Goal: Information Seeking & Learning: Learn about a topic

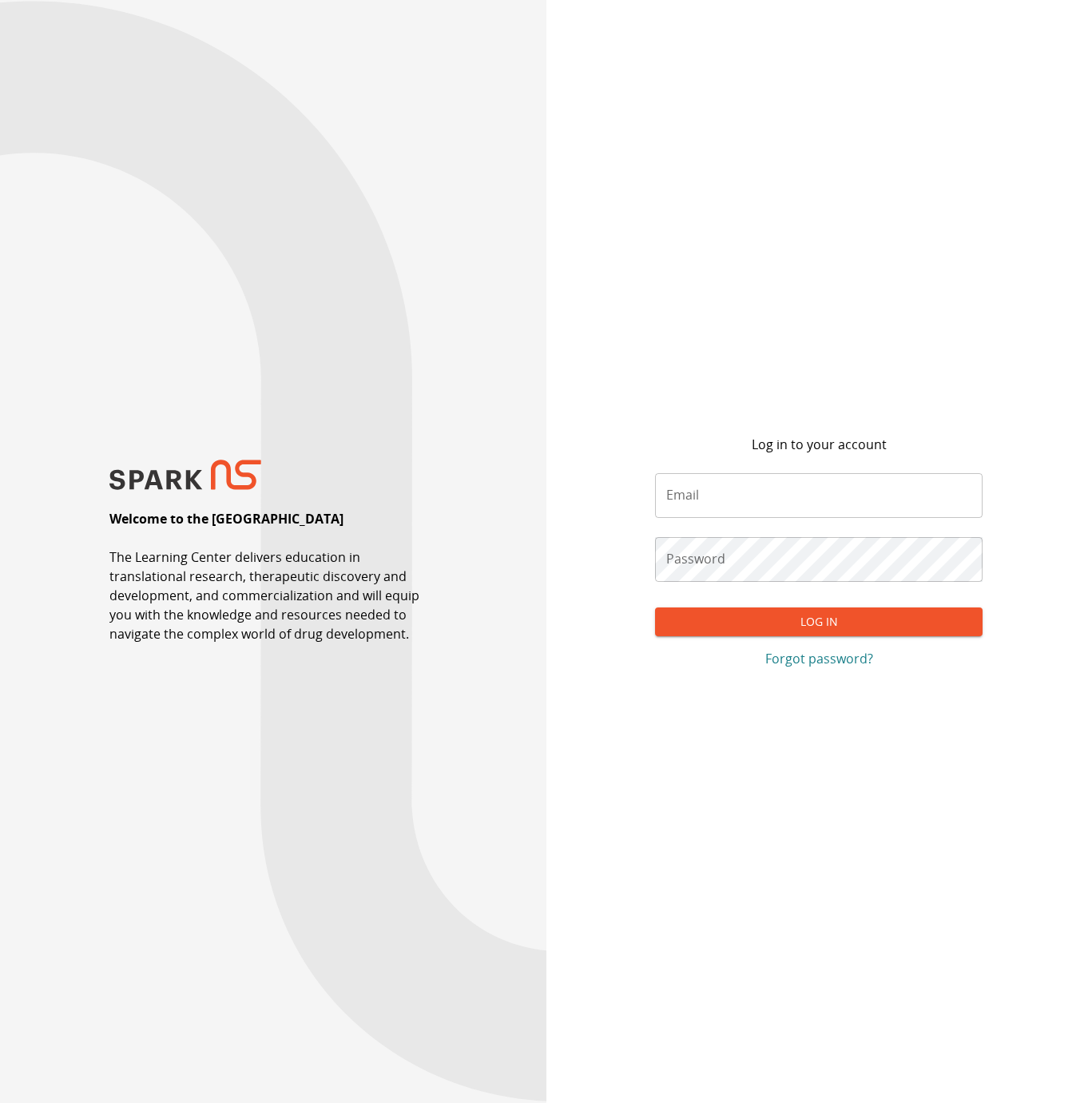
click at [732, 505] on input "Email" at bounding box center [818, 495] width 327 height 45
type input "**********"
click at [655, 607] on button "Log In" at bounding box center [818, 622] width 327 height 30
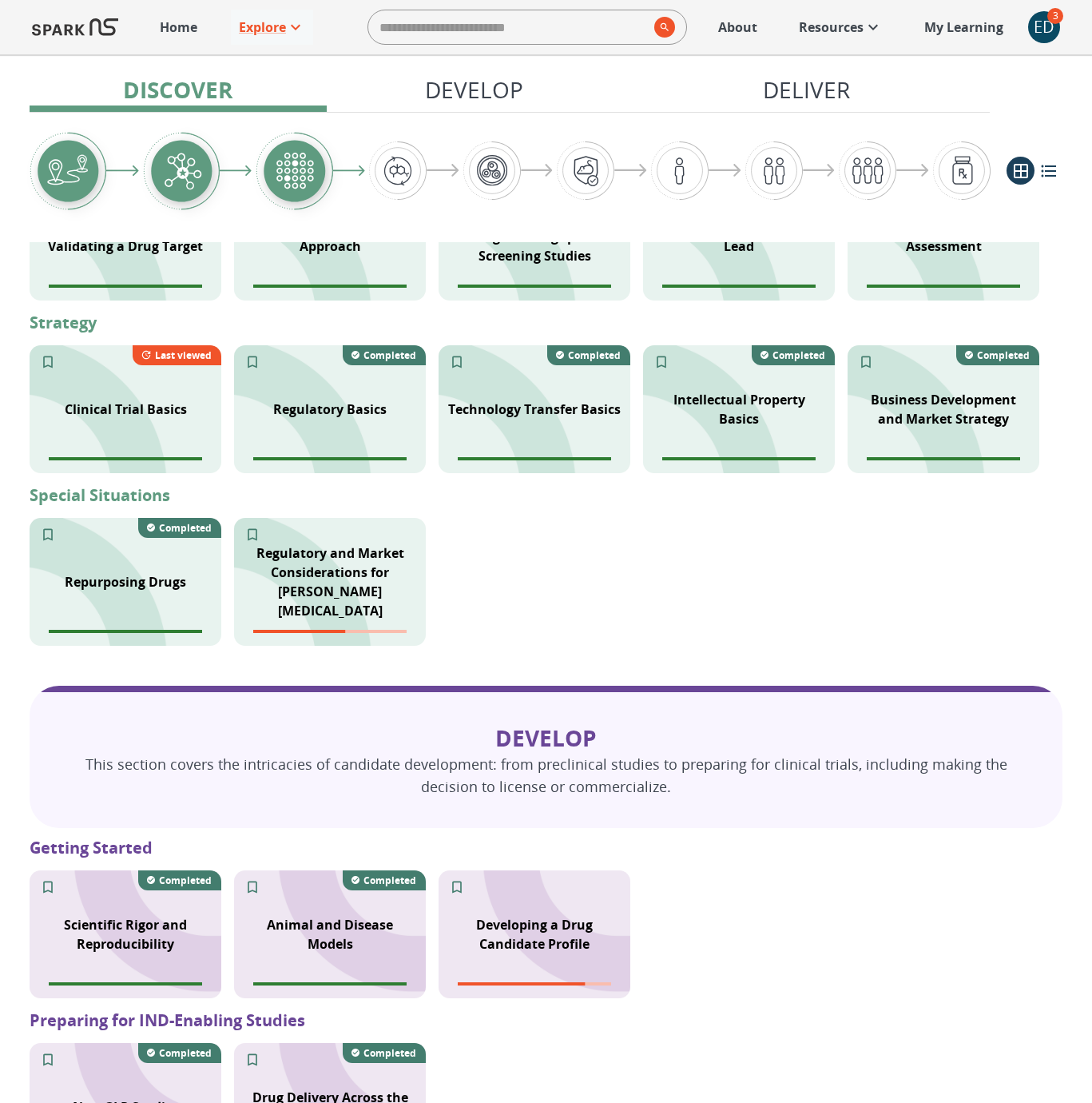
scroll to position [597, 0]
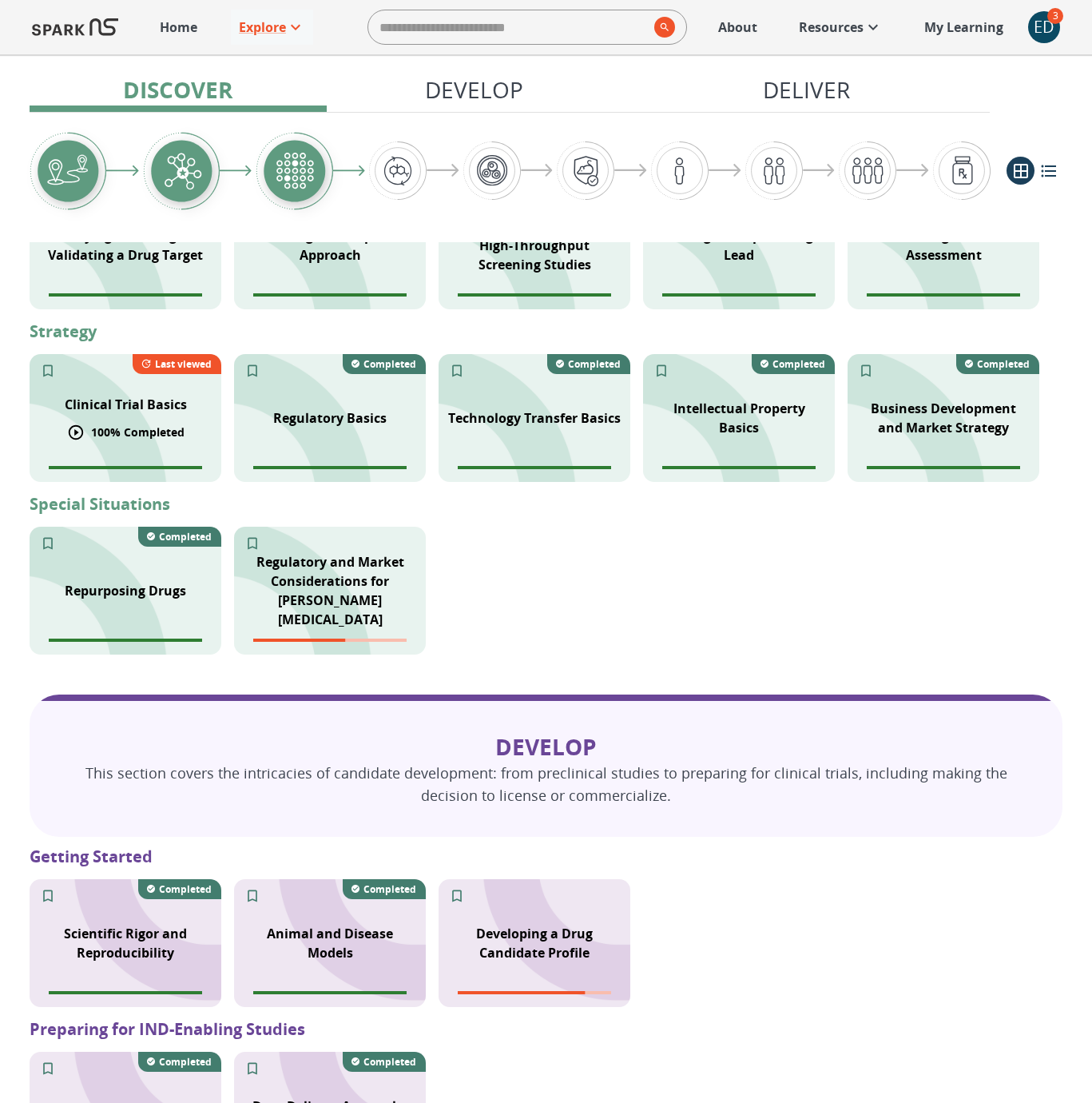
click at [157, 441] on div "Clinical Trial Basics 100 % Completed Last viewed" at bounding box center [125, 417] width 191 height 128
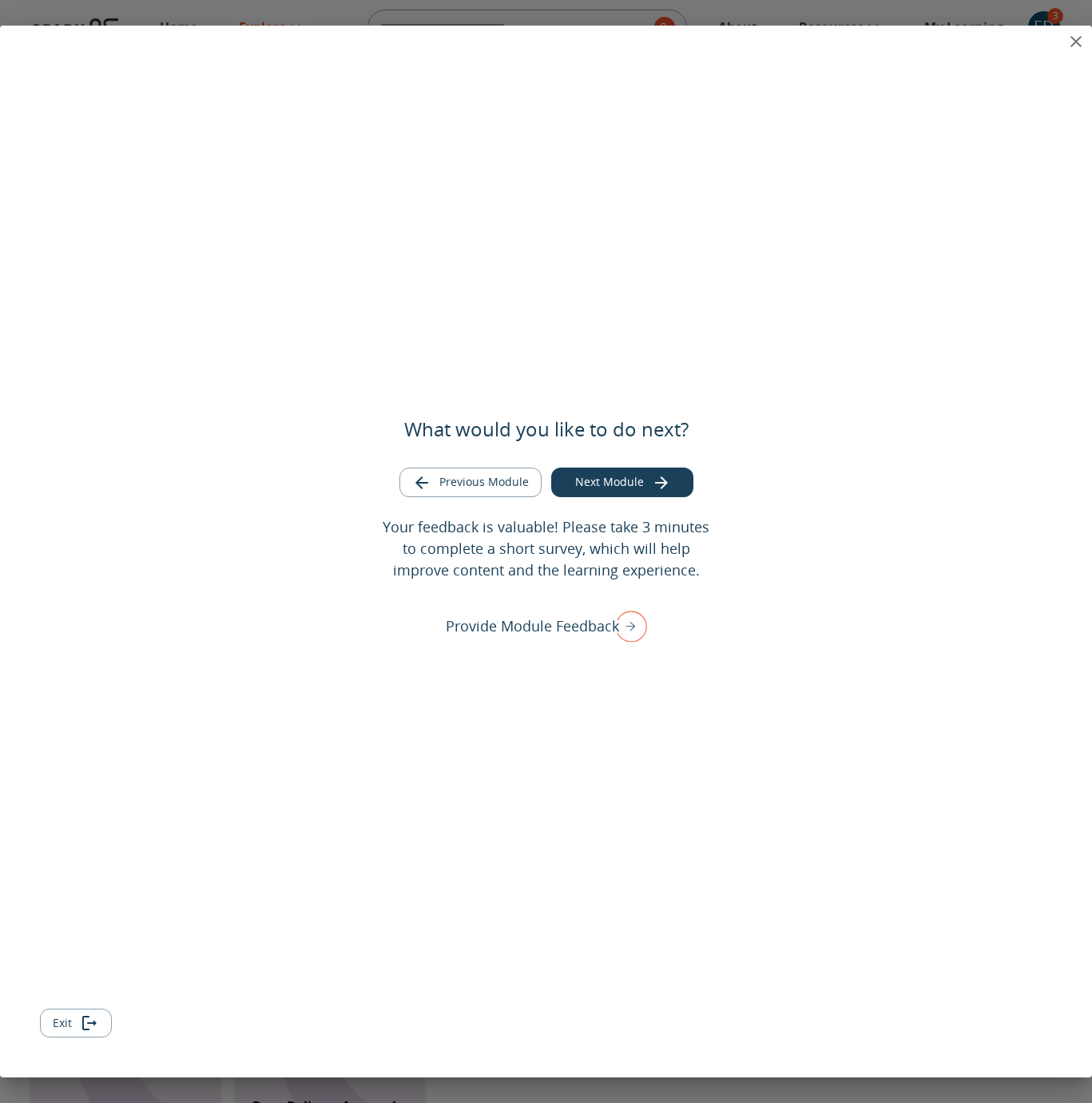
click at [71, 1023] on button "Exit" at bounding box center [75, 1023] width 72 height 30
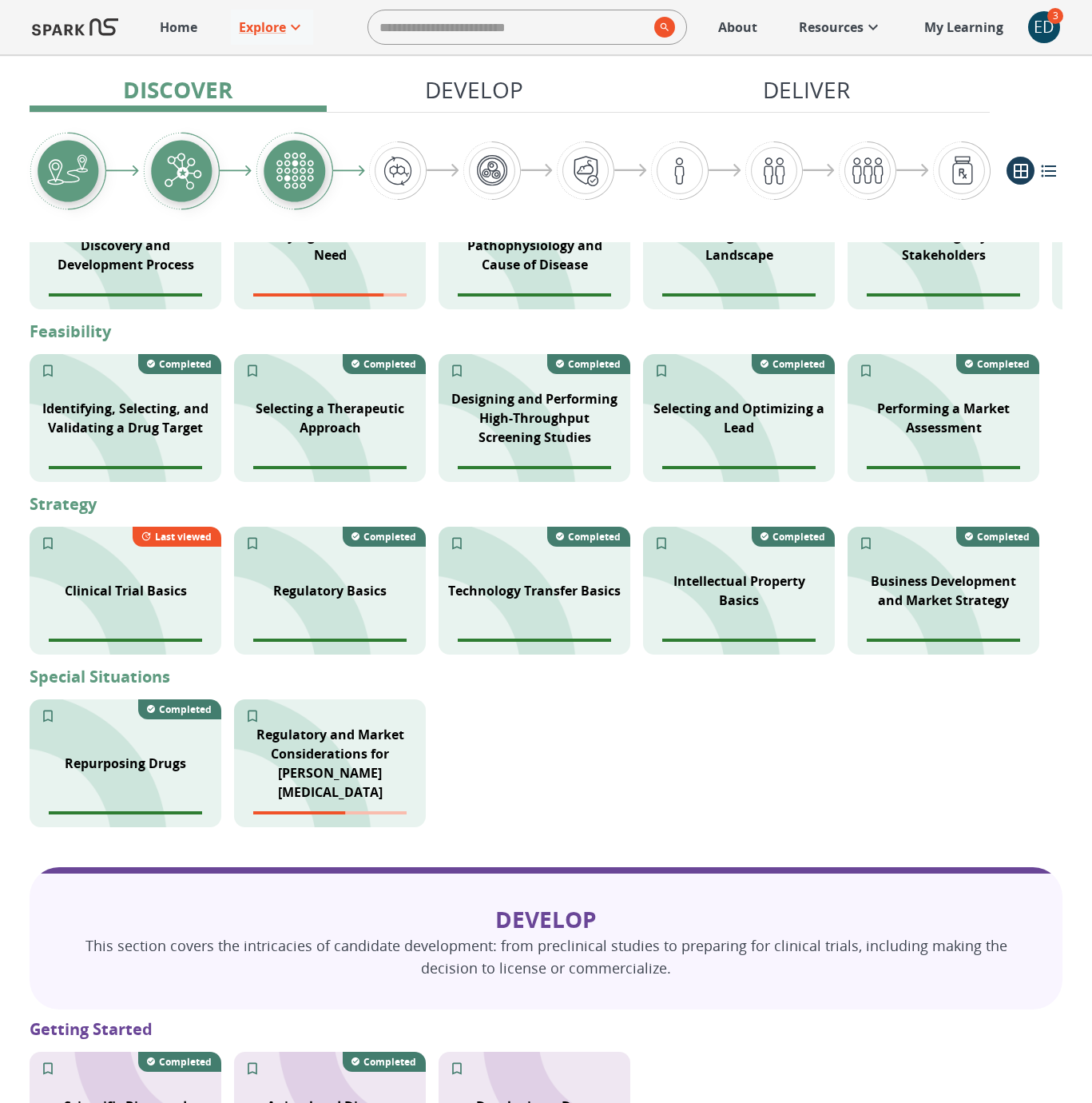
scroll to position [413, 0]
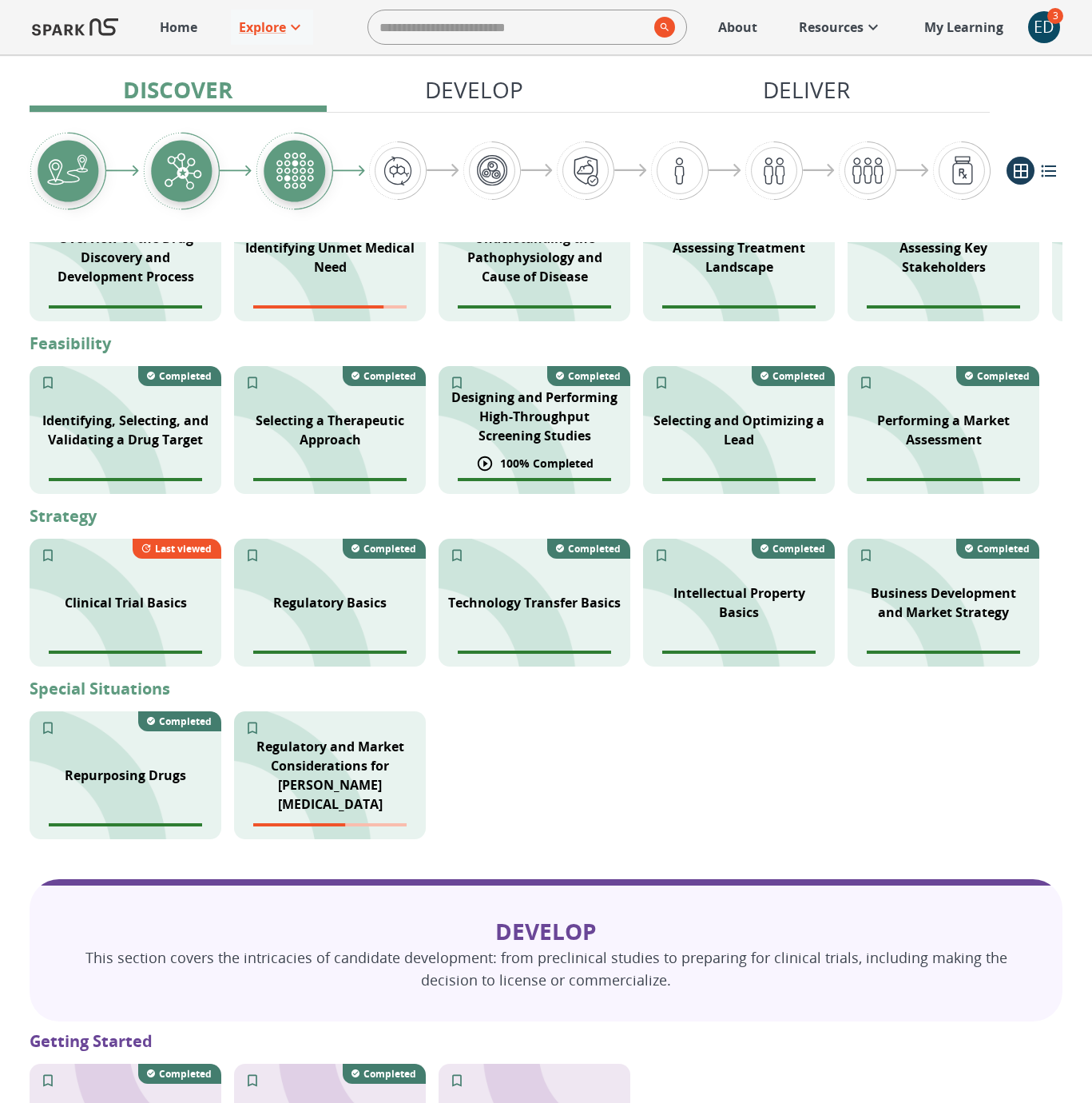
click at [514, 435] on p "Designing and Performing High-Throughput Screening Studies" at bounding box center [534, 417] width 172 height 58
